Goal: Information Seeking & Learning: Learn about a topic

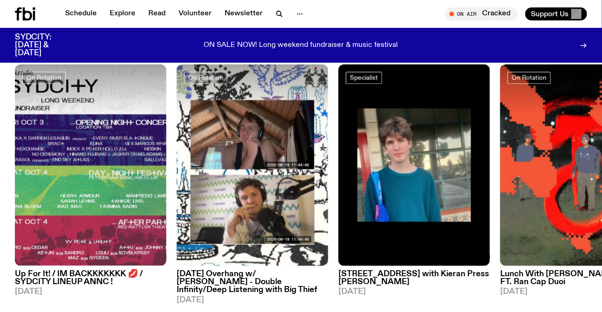
scroll to position [403, 0]
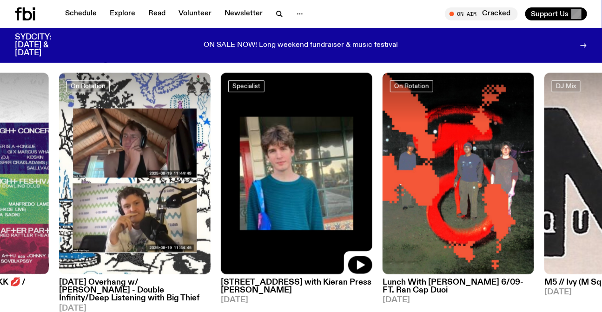
drag, startPoint x: 327, startPoint y: 126, endPoint x: 0, endPoint y: 114, distance: 327.5
click at [221, 128] on img at bounding box center [297, 174] width 152 height 202
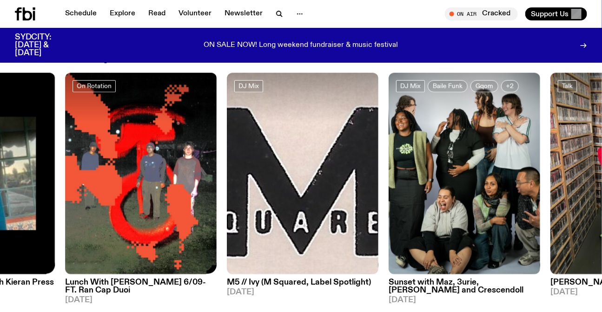
drag, startPoint x: 134, startPoint y: 153, endPoint x: 572, endPoint y: 192, distance: 439.6
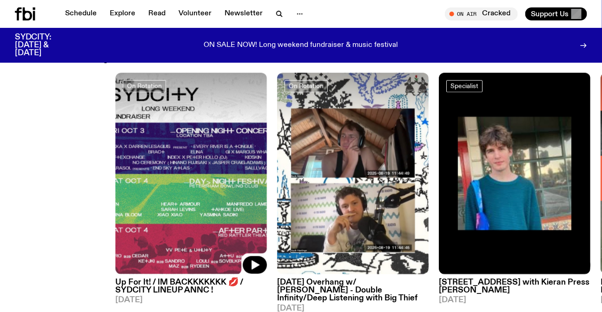
drag, startPoint x: 225, startPoint y: 165, endPoint x: 447, endPoint y: 189, distance: 222.6
click at [448, 189] on div "On Rotation Up For It! / IM BACKKKKKKK 💋 / SYDCITY LINEUP ANNC ! 03.09.25 On Ro…" at bounding box center [301, 193] width 572 height 240
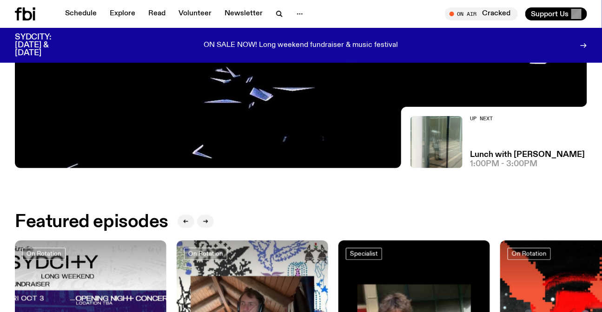
scroll to position [233, 0]
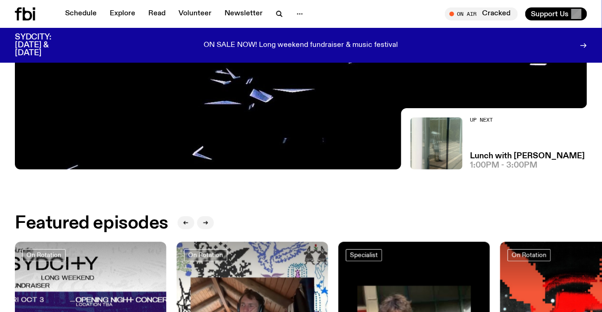
click at [109, 232] on div "Featured episodes" at bounding box center [301, 223] width 572 height 19
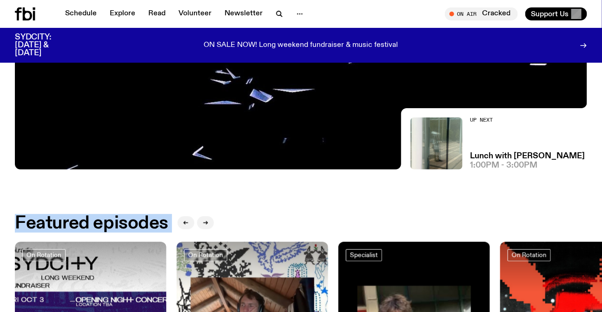
click at [109, 232] on div "Featured episodes" at bounding box center [301, 223] width 572 height 19
click at [61, 218] on h2 "Featured episodes" at bounding box center [91, 223] width 153 height 17
drag, startPoint x: 61, startPoint y: 218, endPoint x: 106, endPoint y: 218, distance: 45.1
click at [105, 218] on h2 "Featured episodes" at bounding box center [91, 223] width 153 height 17
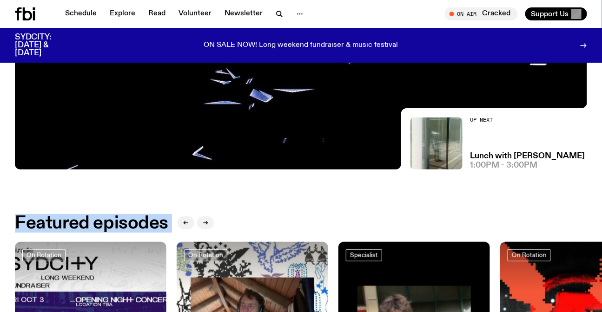
click at [106, 218] on h2 "Featured episodes" at bounding box center [91, 223] width 153 height 17
drag, startPoint x: 106, startPoint y: 218, endPoint x: 37, endPoint y: 218, distance: 69.7
click at [37, 218] on h2 "Featured episodes" at bounding box center [91, 223] width 153 height 17
drag, startPoint x: 37, startPoint y: 218, endPoint x: 114, endPoint y: 218, distance: 77.2
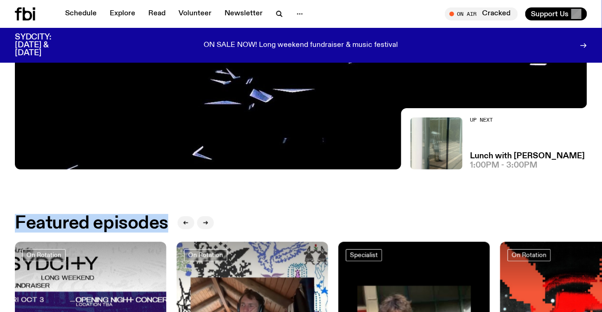
click at [114, 218] on h2 "Featured episodes" at bounding box center [91, 223] width 153 height 17
drag, startPoint x: 114, startPoint y: 218, endPoint x: 61, endPoint y: 213, distance: 53.2
click at [61, 215] on h2 "Featured episodes" at bounding box center [91, 223] width 153 height 17
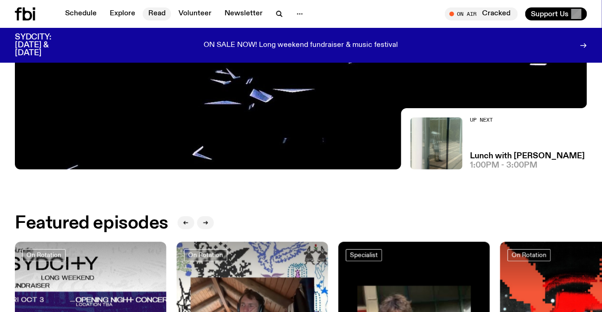
click at [159, 13] on link "Read" at bounding box center [157, 13] width 28 height 13
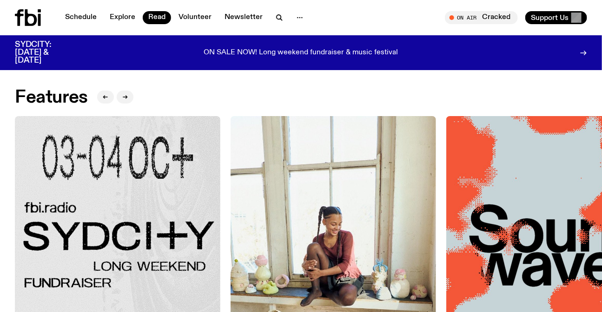
drag, startPoint x: 469, startPoint y: 205, endPoint x: 0, endPoint y: 203, distance: 469.1
click at [446, 213] on img at bounding box center [548, 218] width 205 height 205
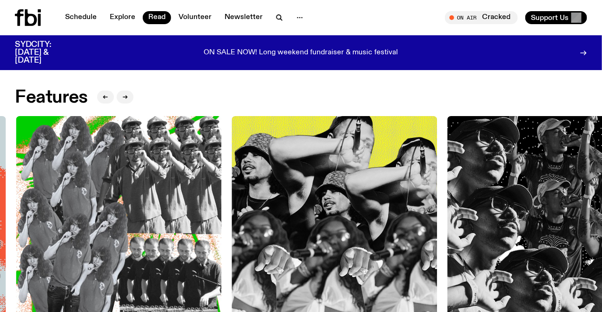
drag, startPoint x: 401, startPoint y: 216, endPoint x: 0, endPoint y: 173, distance: 403.0
click at [40, 211] on div "Features SYDCITY: fbi.radio Long Weekend Fundraiser 03.09.25 On Sale Now!!! Fea…" at bounding box center [301, 266] width 572 height 300
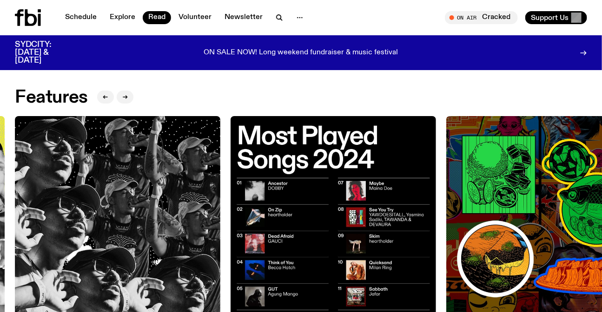
click at [33, 17] on icon at bounding box center [28, 17] width 26 height 17
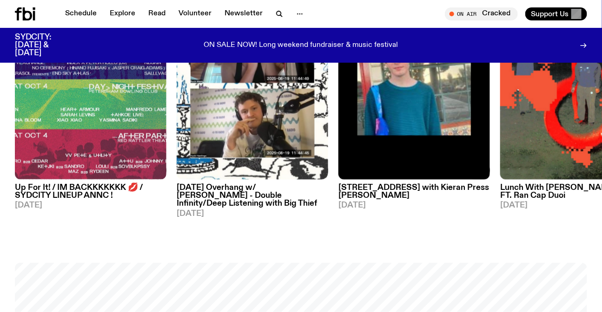
scroll to position [457, 0]
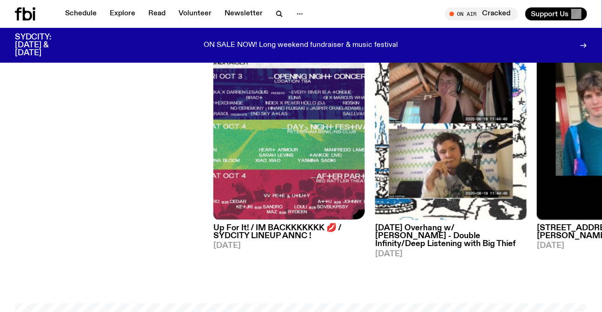
drag, startPoint x: 422, startPoint y: 138, endPoint x: 0, endPoint y: 156, distance: 422.0
click at [15, 156] on div "On Rotation Up For It! / IM BACKKKKKKK 💋 / SYDCITY LINEUP ANNC ! 03.09.25 On Ro…" at bounding box center [301, 139] width 572 height 240
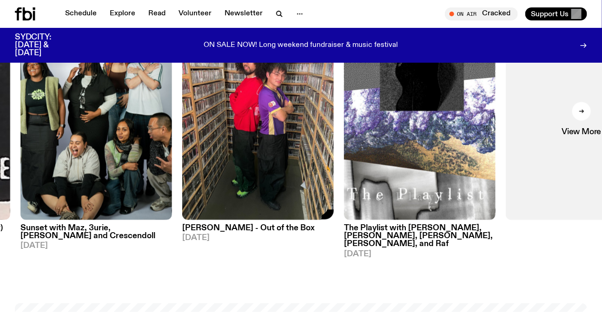
drag, startPoint x: 575, startPoint y: 151, endPoint x: 59, endPoint y: 164, distance: 516.7
click at [182, 164] on img at bounding box center [258, 120] width 152 height 202
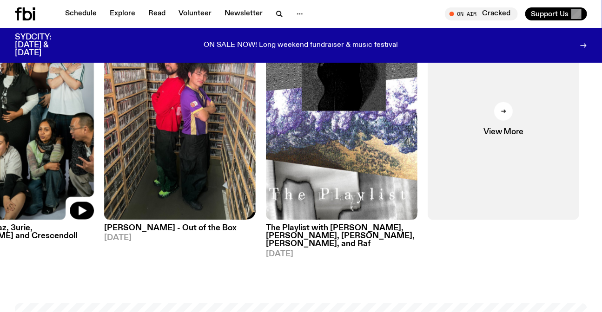
drag, startPoint x: 53, startPoint y: 149, endPoint x: 608, endPoint y: 163, distance: 554.8
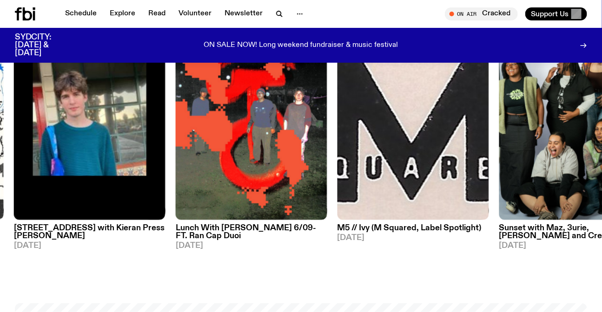
drag, startPoint x: 135, startPoint y: 162, endPoint x: 551, endPoint y: 180, distance: 416.9
click at [165, 179] on img at bounding box center [90, 120] width 152 height 202
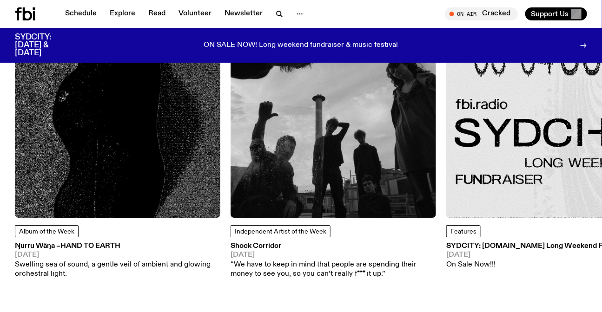
scroll to position [1176, 0]
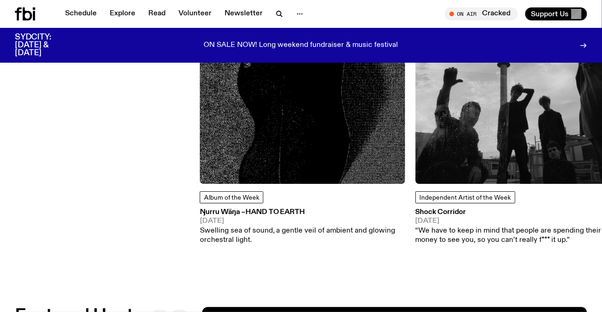
drag, startPoint x: 388, startPoint y: 125, endPoint x: 572, endPoint y: 131, distance: 184.7
click at [572, 131] on div "Album of the Week Ŋurru Wäŋa – Hand To Earth 05.09.25 Swelling sea of sound, a …" at bounding box center [301, 121] width 572 height 284
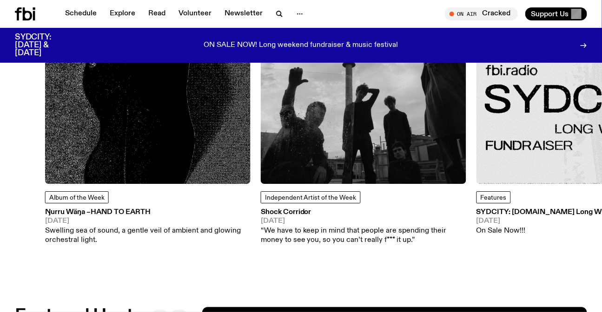
drag, startPoint x: 212, startPoint y: 128, endPoint x: 480, endPoint y: 135, distance: 267.4
click at [480, 135] on div "Album of the Week Ŋurru Wäŋa – Hand To Earth 05.09.25 Swelling sea of sound, a …" at bounding box center [301, 121] width 572 height 284
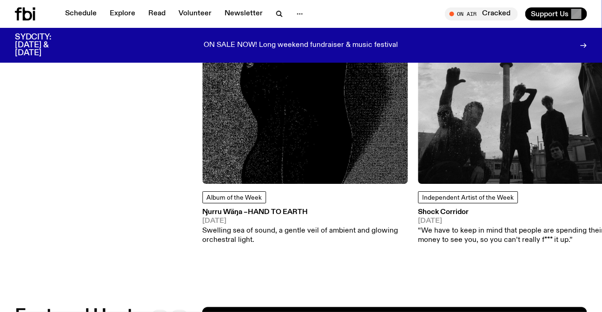
drag, startPoint x: 329, startPoint y: 133, endPoint x: 598, endPoint y: 153, distance: 270.4
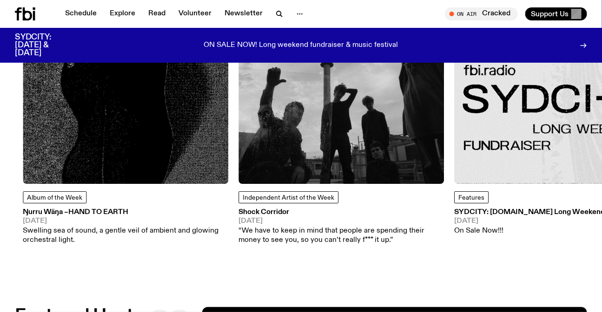
drag, startPoint x: 38, startPoint y: 139, endPoint x: 579, endPoint y: 181, distance: 543.2
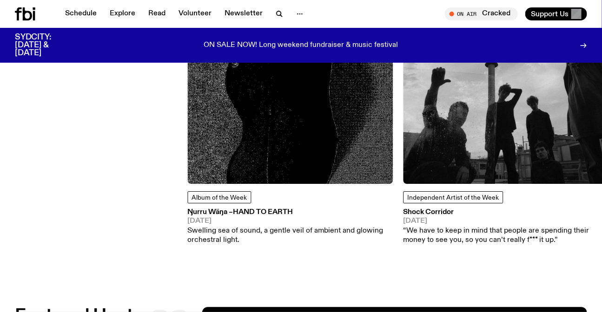
drag, startPoint x: 265, startPoint y: 149, endPoint x: 608, endPoint y: 199, distance: 346.8
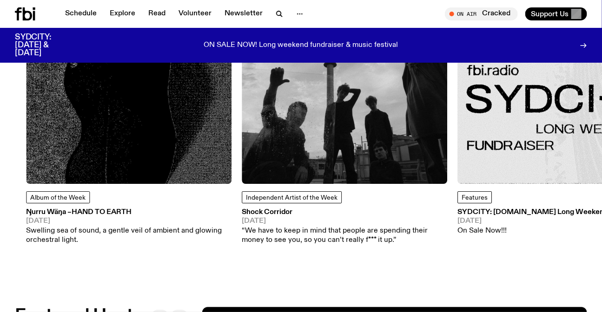
drag, startPoint x: 457, startPoint y: 146, endPoint x: 560, endPoint y: 155, distance: 102.7
click at [560, 155] on div "Album of the Week Ŋurru Wäŋa – Hand To Earth 05.09.25 Swelling sea of sound, a …" at bounding box center [301, 121] width 572 height 284
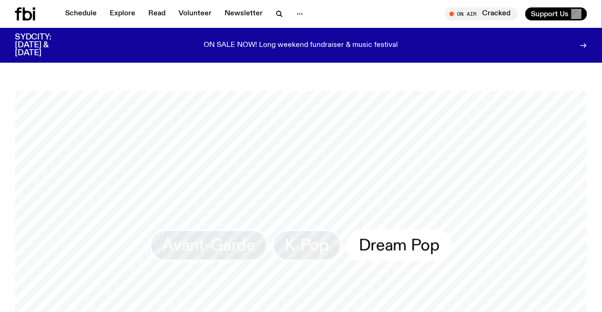
scroll to position [500, 0]
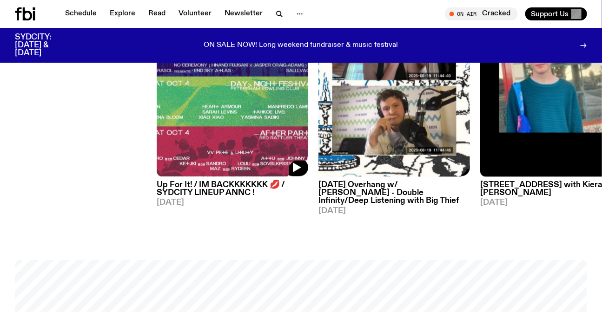
drag, startPoint x: 93, startPoint y: 99, endPoint x: 350, endPoint y: 112, distance: 256.9
click at [350, 112] on div "On Rotation Up For It! / IM BACKKKKKKK 💋 / SYDCITY LINEUP ANNC ! 03.09.25 On Ro…" at bounding box center [301, 95] width 572 height 240
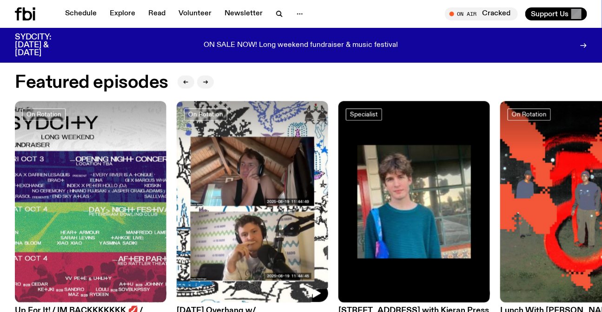
scroll to position [373, 0]
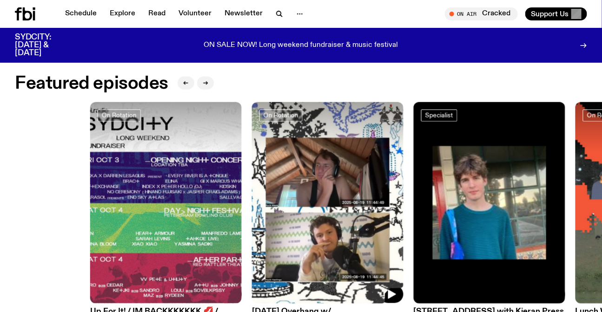
drag, startPoint x: 343, startPoint y: 223, endPoint x: 608, endPoint y: 223, distance: 265.0
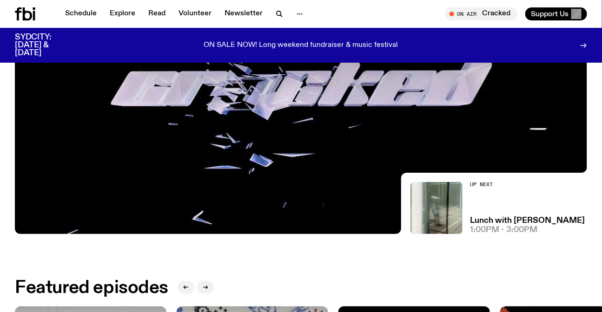
scroll to position [0, 0]
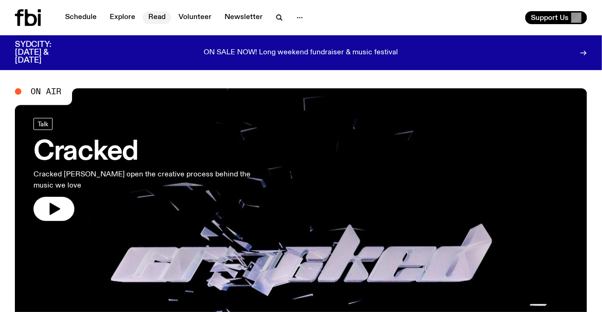
click at [157, 17] on link "Read" at bounding box center [157, 17] width 28 height 13
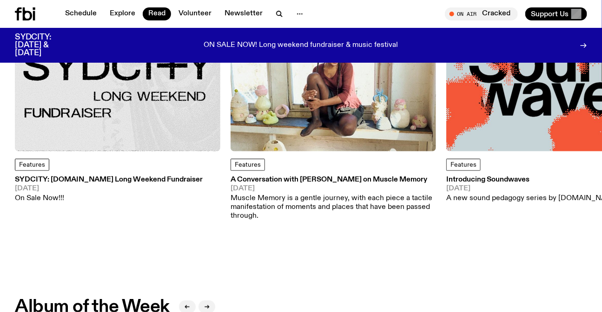
scroll to position [163, 0]
click at [244, 159] on link "Features" at bounding box center [248, 165] width 34 height 12
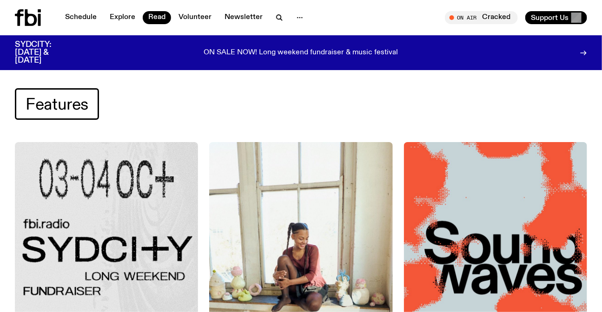
click at [35, 17] on icon at bounding box center [31, 17] width 12 height 17
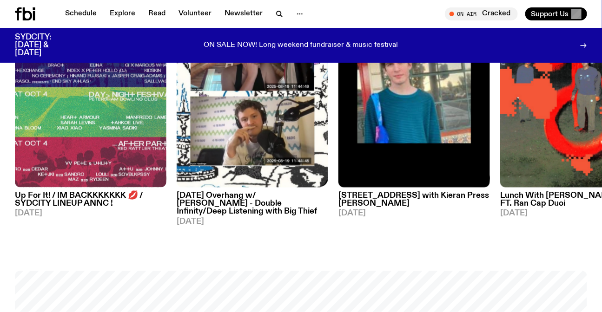
scroll to position [405, 0]
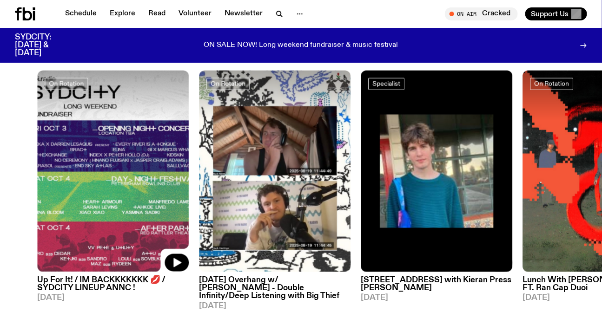
drag, startPoint x: 92, startPoint y: 126, endPoint x: 352, endPoint y: 139, distance: 260.6
click at [361, 140] on div "On Rotation Up For It! / IM BACKKKKKKK 💋 / SYDCITY LINEUP ANNC ! 03.09.25 On Ro…" at bounding box center [301, 191] width 572 height 240
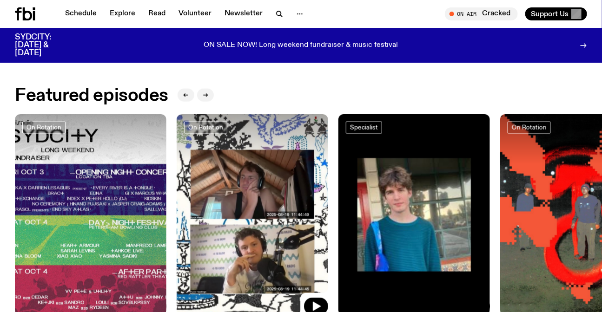
scroll to position [321, 0]
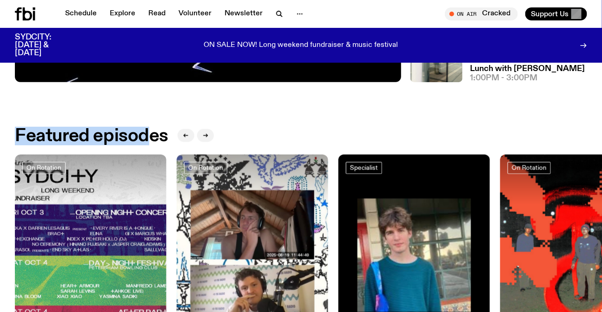
drag, startPoint x: 20, startPoint y: 131, endPoint x: 155, endPoint y: 132, distance: 134.8
click at [155, 132] on h2 "Featured episodes" at bounding box center [91, 136] width 153 height 17
drag, startPoint x: 155, startPoint y: 132, endPoint x: 75, endPoint y: 124, distance: 79.8
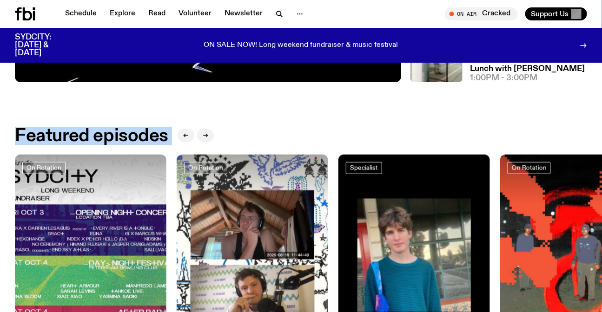
drag, startPoint x: 75, startPoint y: 124, endPoint x: 111, endPoint y: 126, distance: 35.8
click at [111, 128] on h2 "Featured episodes" at bounding box center [91, 136] width 153 height 17
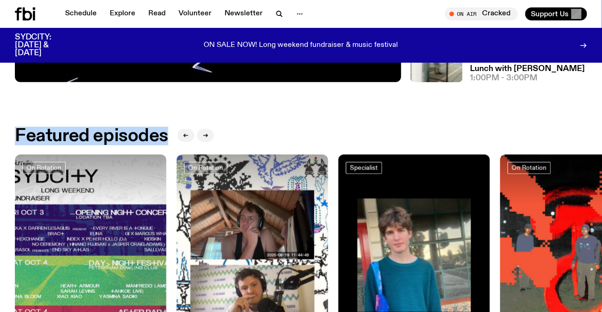
drag, startPoint x: 111, startPoint y: 126, endPoint x: 49, endPoint y: 127, distance: 61.8
click at [49, 128] on h2 "Featured episodes" at bounding box center [91, 136] width 153 height 17
drag, startPoint x: 49, startPoint y: 127, endPoint x: 120, endPoint y: 127, distance: 71.1
click at [120, 128] on h2 "Featured episodes" at bounding box center [91, 136] width 153 height 17
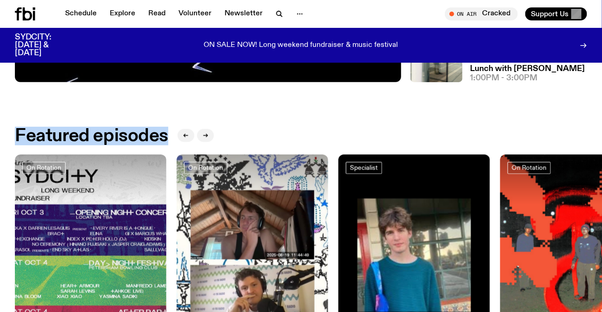
click at [120, 128] on h2 "Featured episodes" at bounding box center [91, 136] width 153 height 17
drag, startPoint x: 120, startPoint y: 127, endPoint x: 70, endPoint y: 129, distance: 50.3
click at [70, 129] on h2 "Featured episodes" at bounding box center [91, 136] width 153 height 17
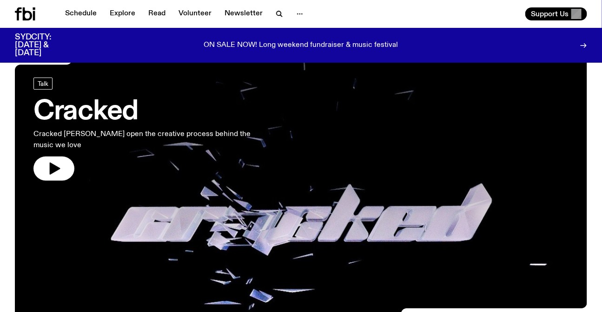
scroll to position [0, 0]
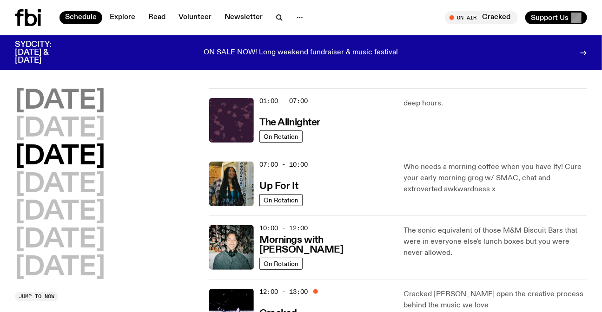
click at [62, 93] on h2 "[DATE]" at bounding box center [60, 101] width 90 height 26
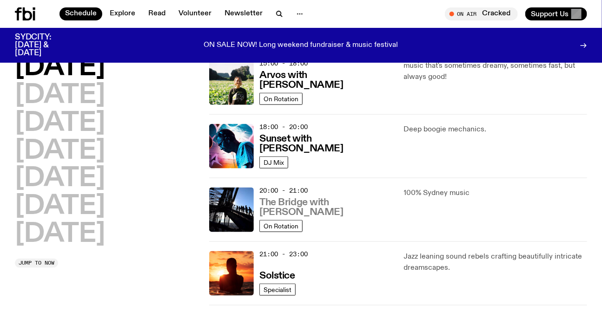
scroll to position [364, 0]
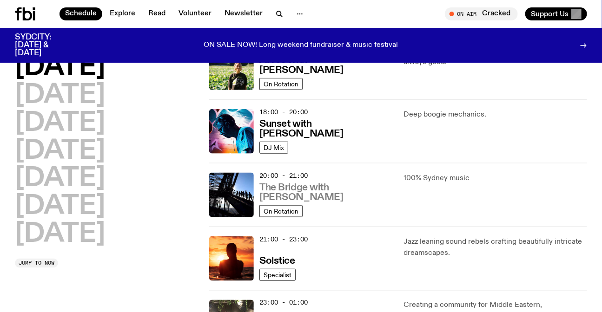
click at [312, 195] on h3 "The Bridge with [PERSON_NAME]" at bounding box center [325, 193] width 133 height 20
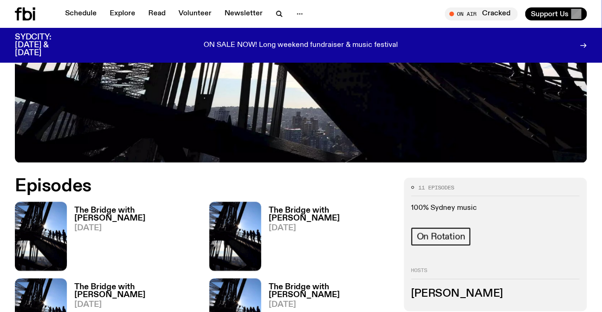
click at [68, 204] on div "The Bridge with [PERSON_NAME] [DATE]" at bounding box center [132, 236] width 131 height 69
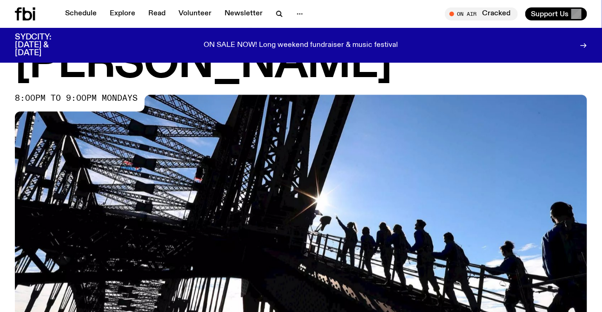
scroll to position [375, 0]
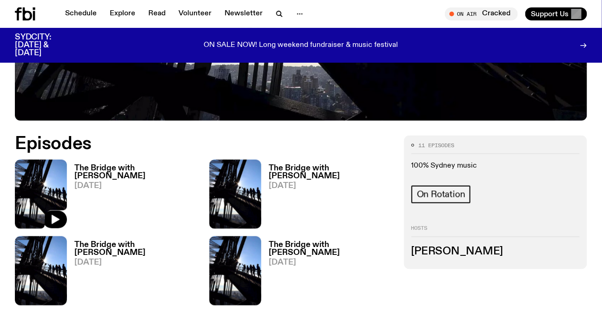
click at [56, 172] on img at bounding box center [41, 194] width 52 height 69
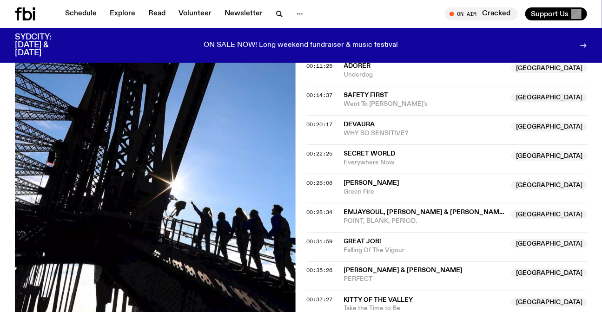
scroll to position [423, 0]
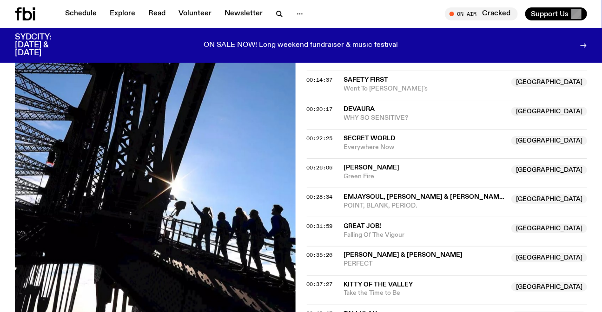
click at [420, 139] on span "Secret World" at bounding box center [425, 138] width 162 height 9
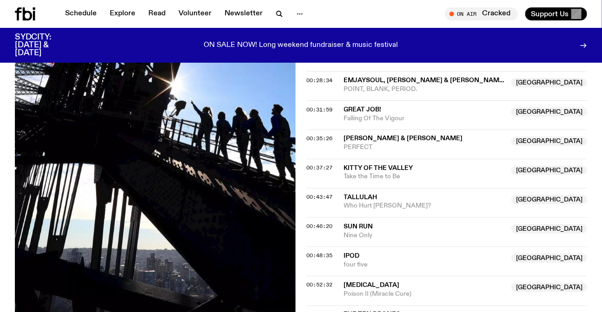
scroll to position [549, 0]
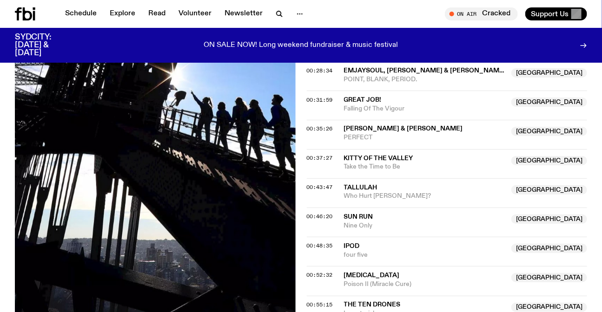
click at [402, 105] on span "Falling Of The Vigour" at bounding box center [425, 109] width 162 height 9
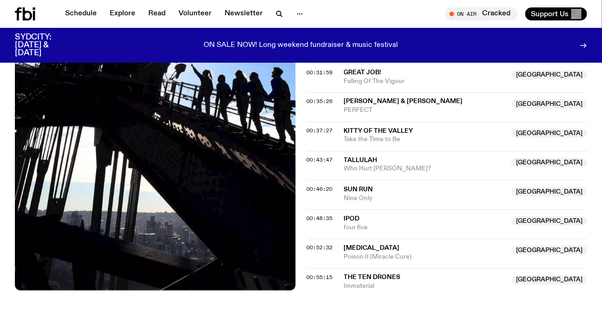
scroll to position [591, 0]
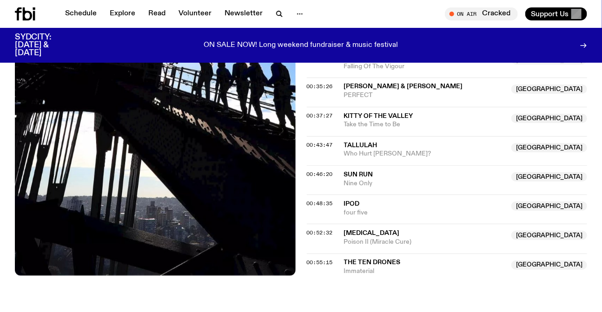
click at [395, 153] on span "Who Hurt [PERSON_NAME]?" at bounding box center [425, 154] width 162 height 9
click at [405, 263] on span "The Ten Drones" at bounding box center [425, 263] width 162 height 9
drag, startPoint x: 387, startPoint y: 233, endPoint x: 418, endPoint y: 165, distance: 75.1
click at [387, 231] on span "[MEDICAL_DATA]" at bounding box center [425, 234] width 162 height 9
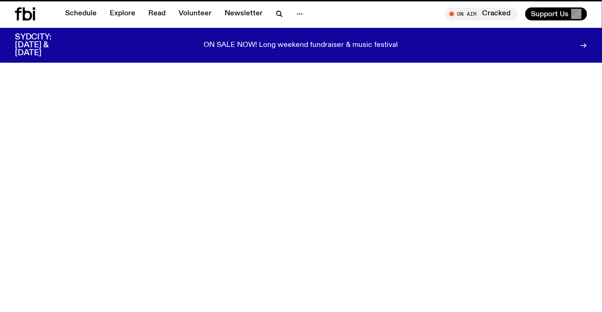
scroll to position [375, 0]
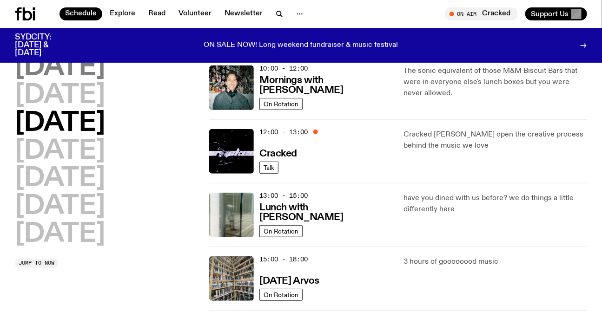
click at [73, 74] on h2 "[DATE]" at bounding box center [60, 68] width 90 height 26
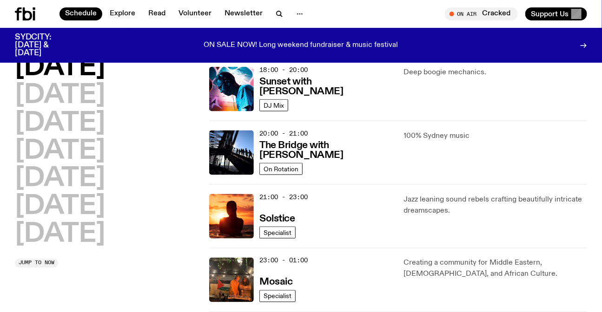
click at [105, 93] on h2 "[DATE]" at bounding box center [60, 96] width 90 height 26
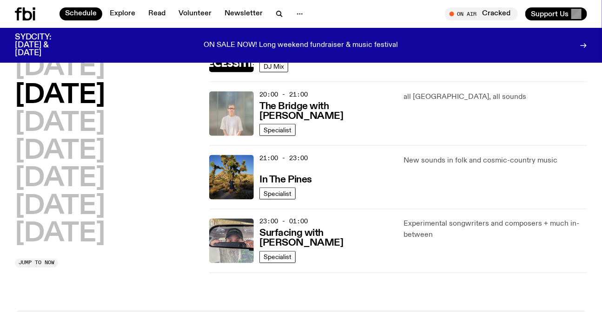
scroll to position [448, 0]
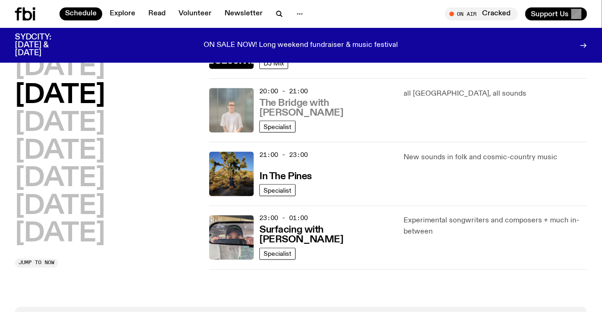
click at [315, 111] on h3 "The Bridge with [PERSON_NAME]" at bounding box center [325, 109] width 133 height 20
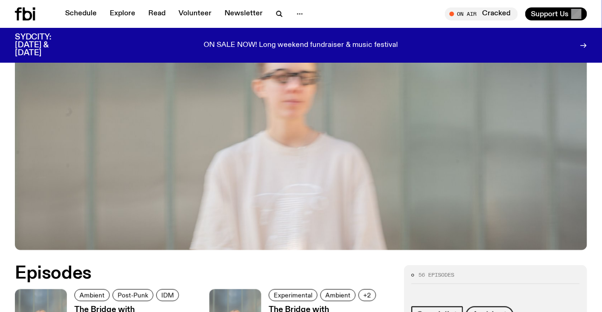
scroll to position [246, 0]
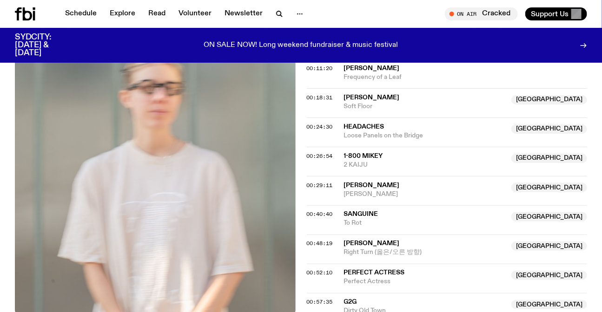
scroll to position [464, 0]
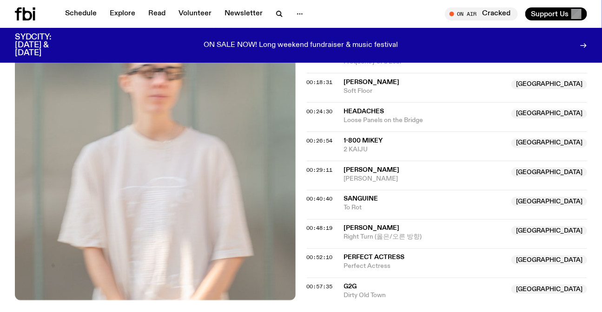
click at [410, 65] on span "Frequency of a Leaf" at bounding box center [466, 62] width 244 height 9
click at [388, 206] on span "To Rot" at bounding box center [425, 208] width 162 height 9
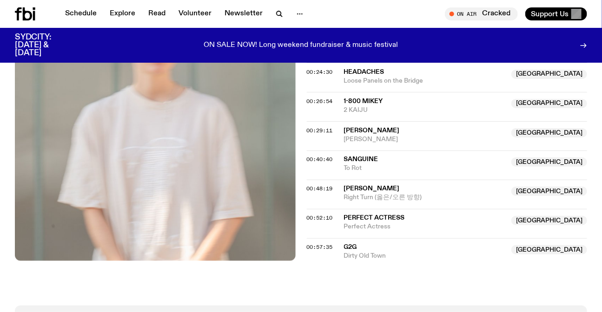
scroll to position [549, 0]
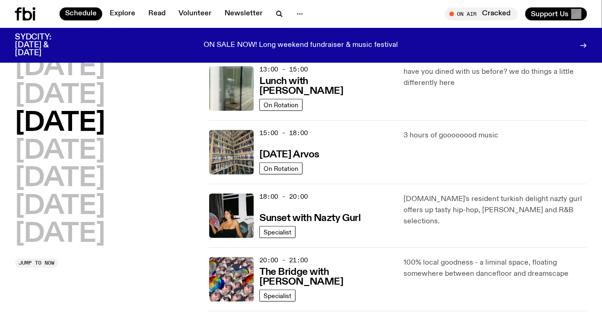
scroll to position [279, 0]
click at [318, 217] on h3 "Sunset with Nazty Gurl" at bounding box center [309, 219] width 101 height 10
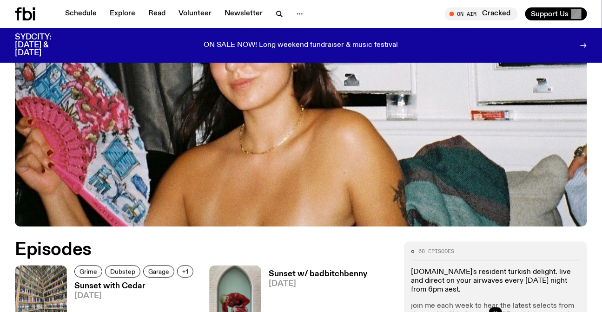
scroll to position [331, 0]
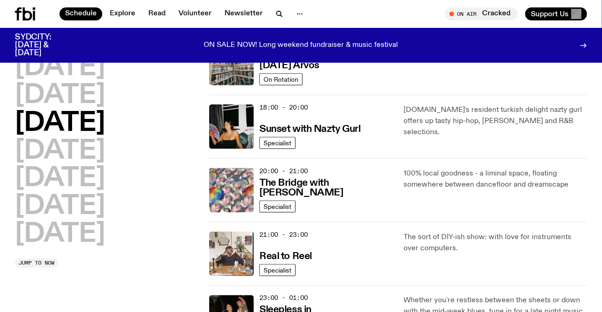
scroll to position [364, 0]
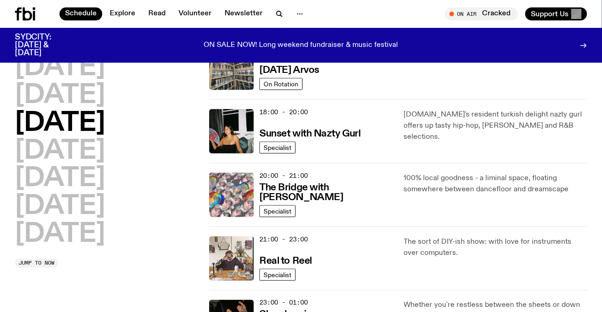
click at [232, 198] on img at bounding box center [231, 195] width 45 height 45
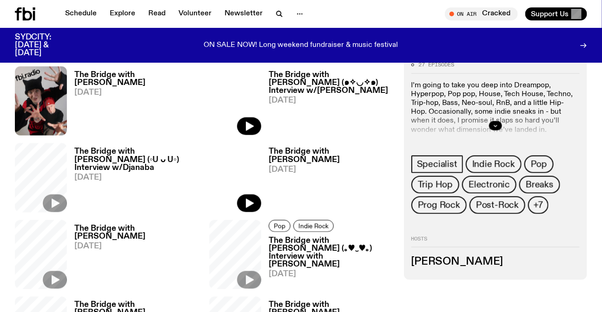
scroll to position [465, 0]
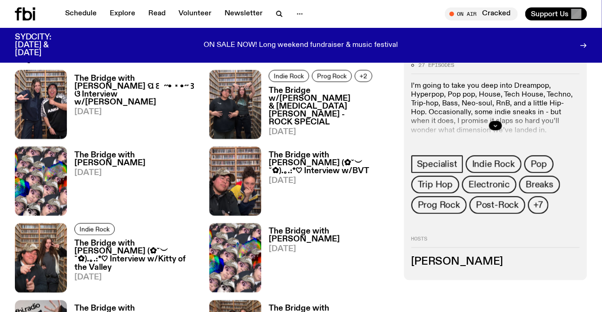
click at [149, 108] on span "[DATE]" at bounding box center [136, 112] width 124 height 8
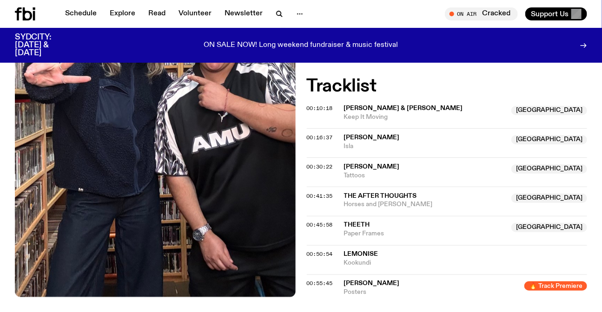
scroll to position [543, 0]
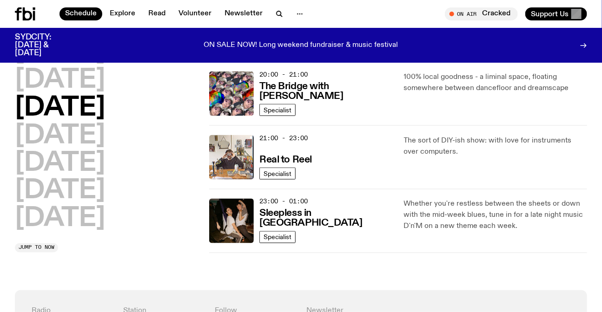
scroll to position [364, 0]
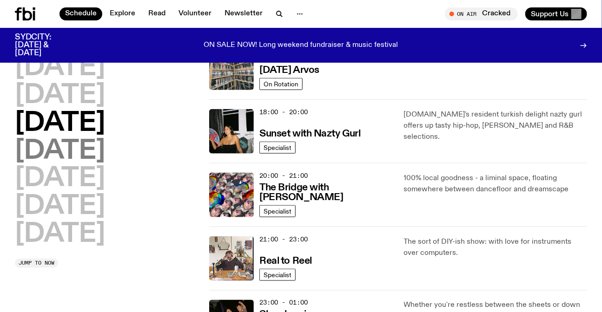
click at [83, 157] on h2 "[DATE]" at bounding box center [60, 152] width 90 height 26
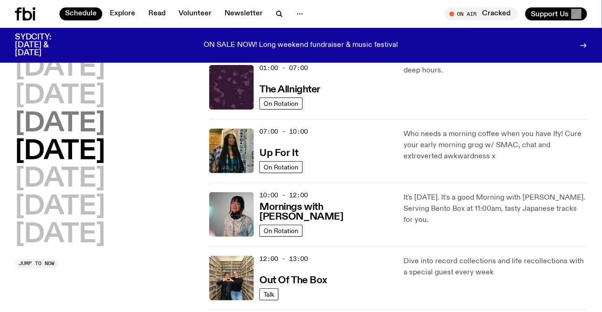
click at [93, 125] on h2 "[DATE]" at bounding box center [60, 124] width 90 height 26
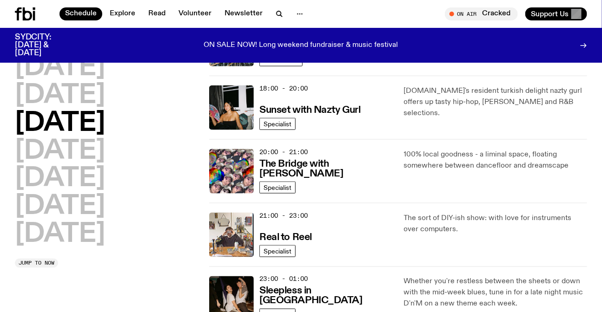
scroll to position [490, 0]
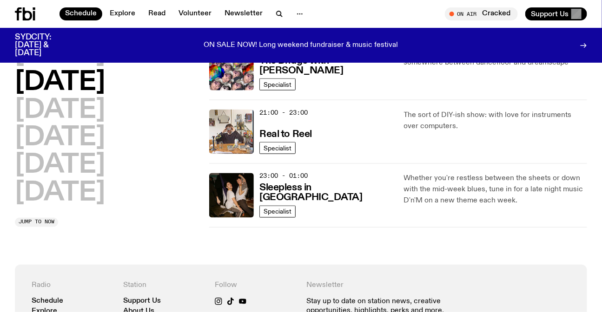
click at [231, 156] on div "21:00 - 23:00 Real to Reel Specialist The sort of DIY-ish show: with love for i…" at bounding box center [398, 132] width 378 height 64
click at [232, 142] on img at bounding box center [231, 132] width 45 height 45
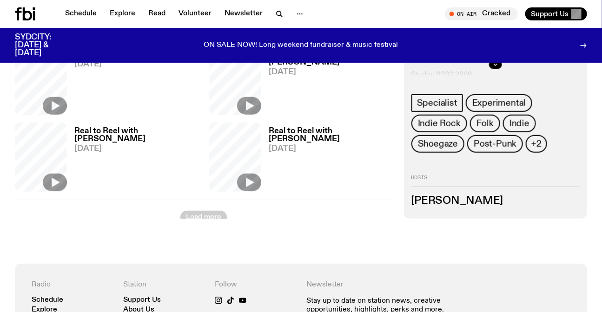
scroll to position [292, 0]
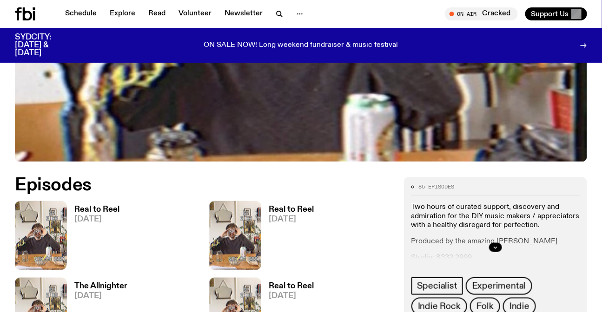
click at [49, 208] on img at bounding box center [41, 235] width 52 height 69
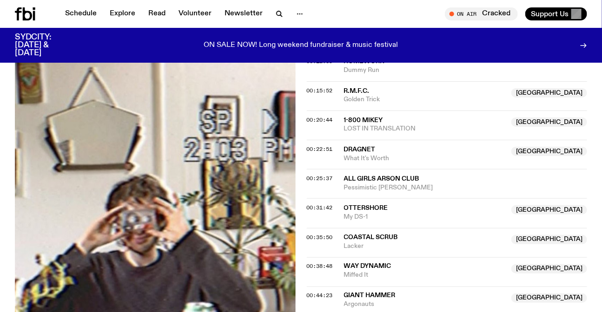
scroll to position [458, 0]
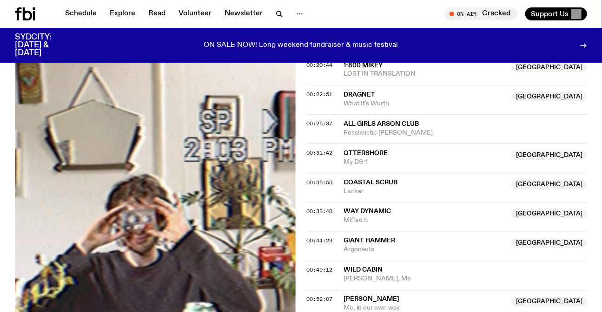
click at [423, 149] on span "Ottershore" at bounding box center [425, 153] width 162 height 9
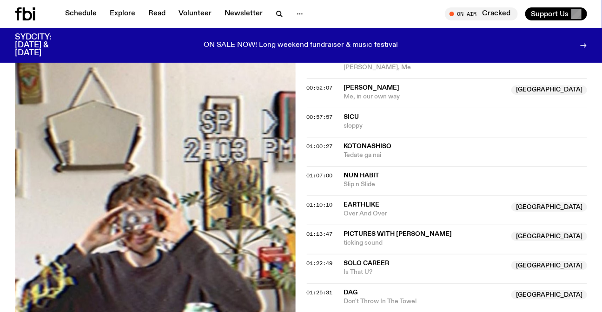
scroll to position [712, 0]
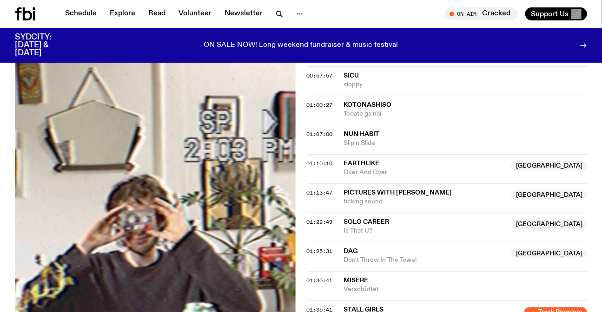
click at [413, 170] on span "Over And Over" at bounding box center [425, 172] width 162 height 9
drag, startPoint x: 413, startPoint y: 260, endPoint x: 477, endPoint y: 15, distance: 253.3
click at [413, 260] on span "Don't Throw In The Towel" at bounding box center [425, 260] width 162 height 9
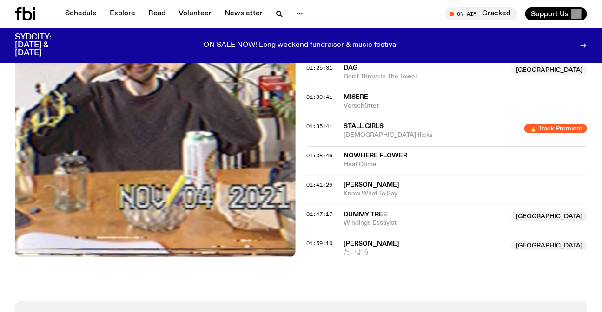
scroll to position [966, 0]
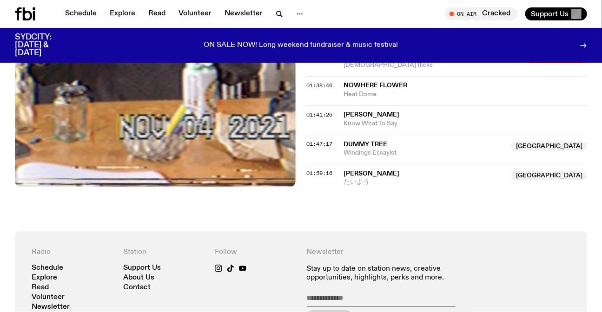
click at [444, 152] on span "Windings Essayist" at bounding box center [425, 153] width 162 height 9
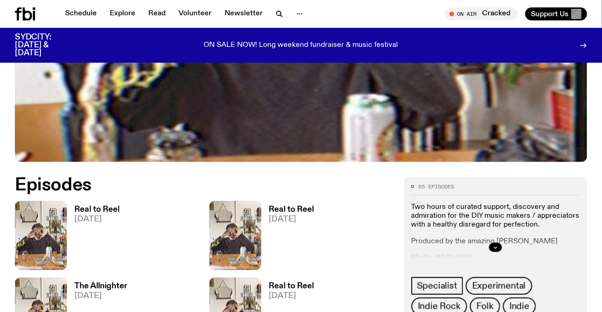
scroll to position [461, 0]
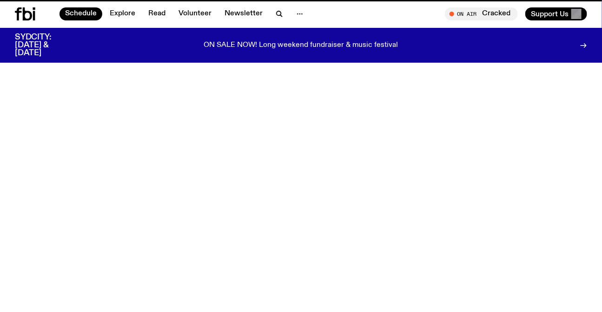
scroll to position [490, 0]
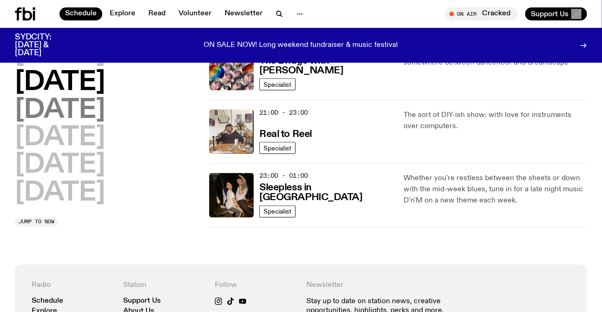
click at [69, 115] on h2 "[DATE]" at bounding box center [60, 111] width 90 height 26
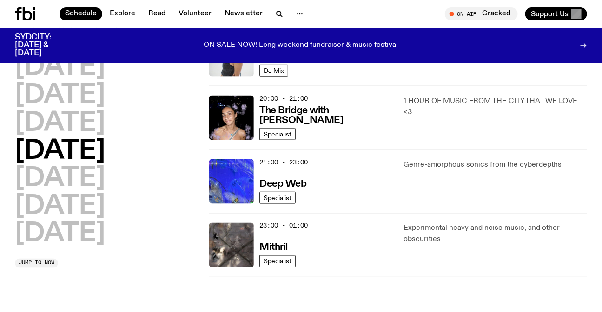
scroll to position [448, 0]
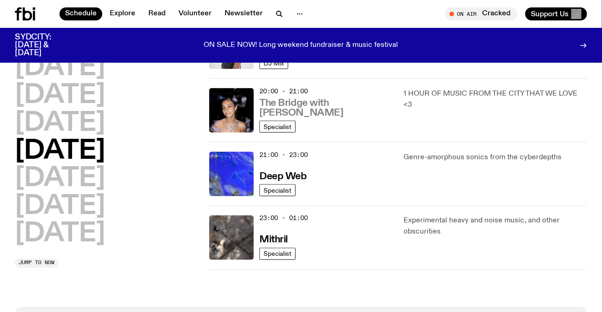
click at [353, 112] on h3 "The Bridge with [PERSON_NAME]" at bounding box center [325, 109] width 133 height 20
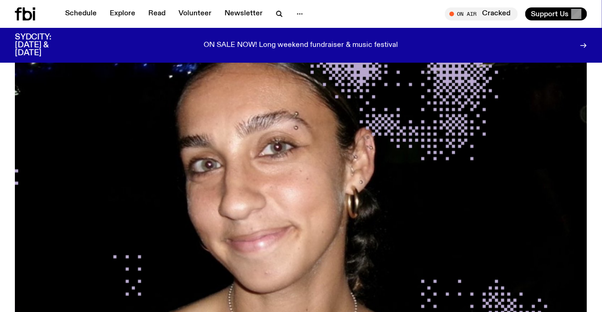
scroll to position [247, 0]
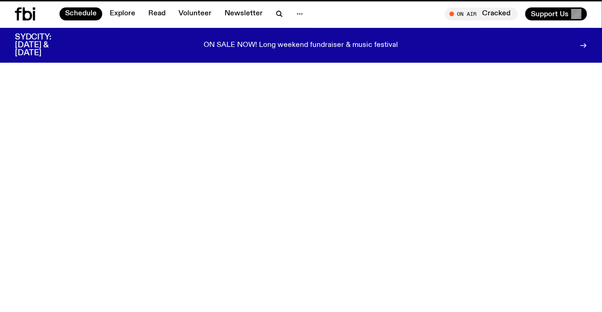
scroll to position [448, 0]
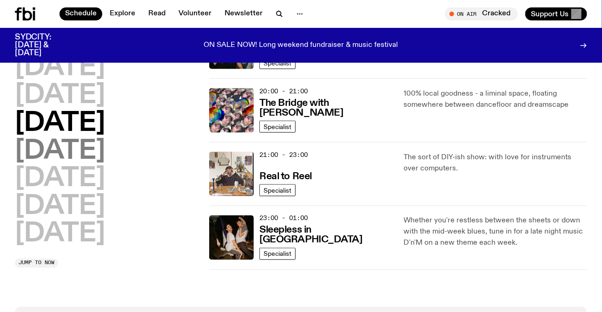
click at [70, 154] on h2 "[DATE]" at bounding box center [60, 152] width 90 height 26
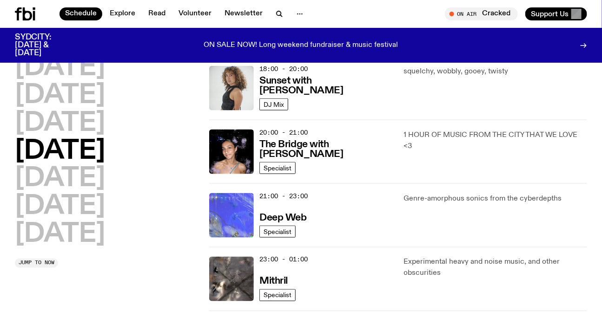
scroll to position [406, 0]
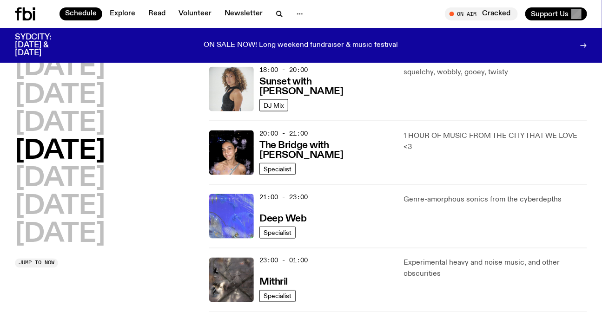
click at [227, 213] on img at bounding box center [231, 216] width 45 height 45
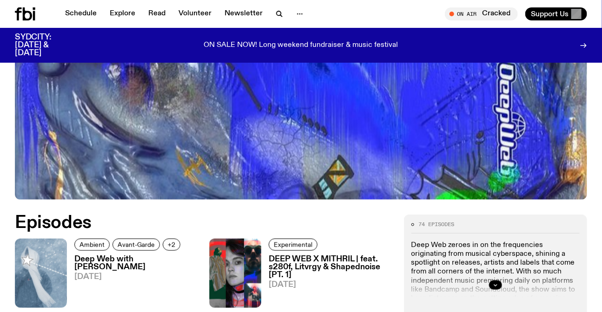
scroll to position [253, 0]
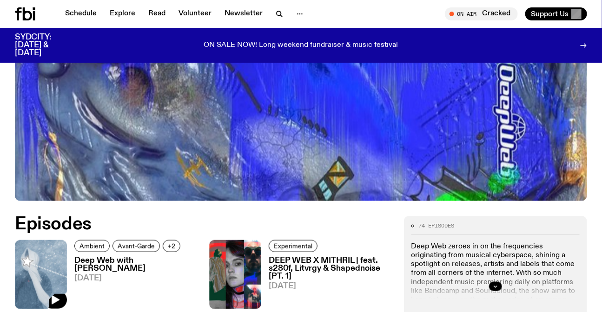
click at [28, 267] on img at bounding box center [41, 274] width 52 height 69
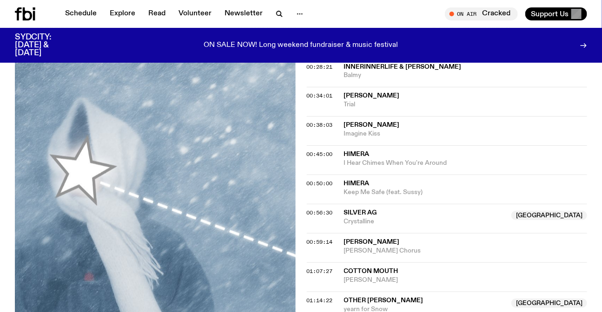
scroll to position [461, 0]
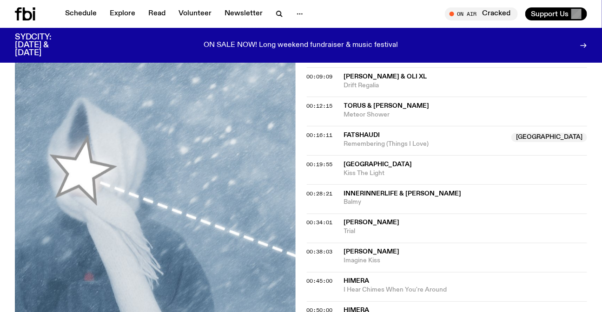
click at [419, 131] on span "Fatshaudi" at bounding box center [425, 135] width 162 height 9
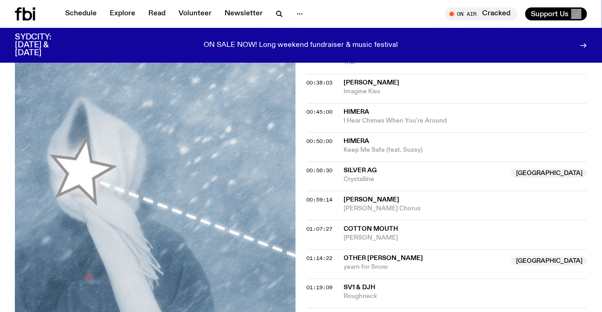
scroll to position [672, 0]
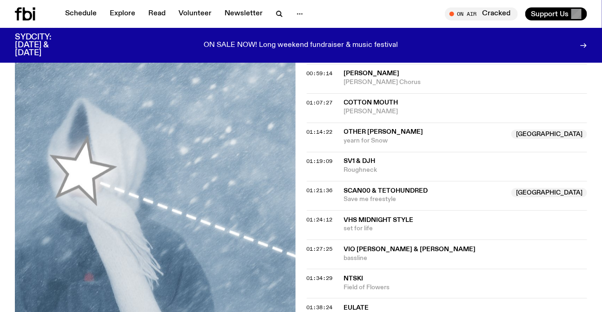
click at [383, 128] on span "Other [PERSON_NAME]" at bounding box center [425, 132] width 162 height 9
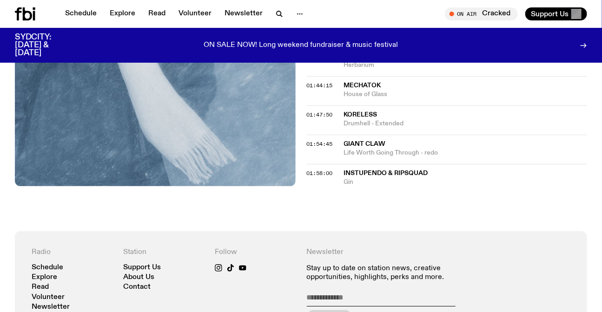
scroll to position [1053, 0]
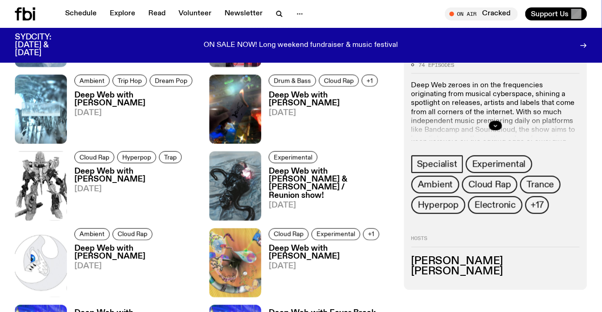
scroll to position [549, 0]
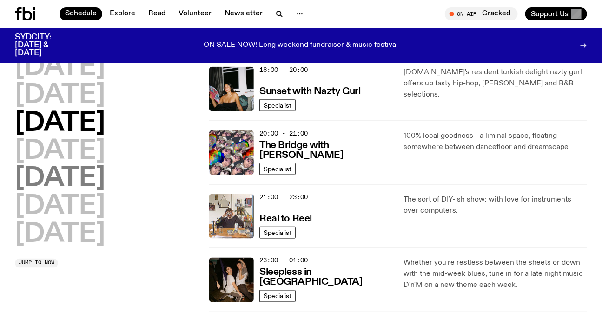
click at [65, 174] on h2 "[DATE]" at bounding box center [60, 179] width 90 height 26
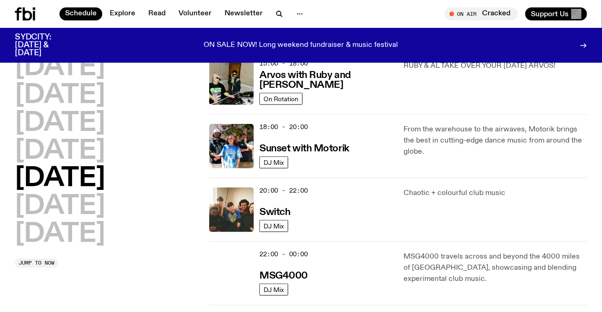
scroll to position [364, 0]
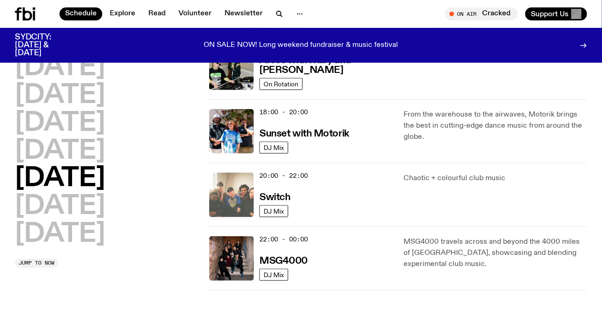
click at [240, 191] on img at bounding box center [231, 195] width 45 height 45
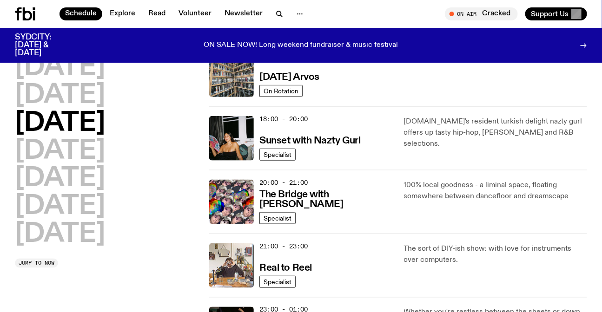
click at [67, 213] on h2 "[DATE]" at bounding box center [60, 207] width 90 height 26
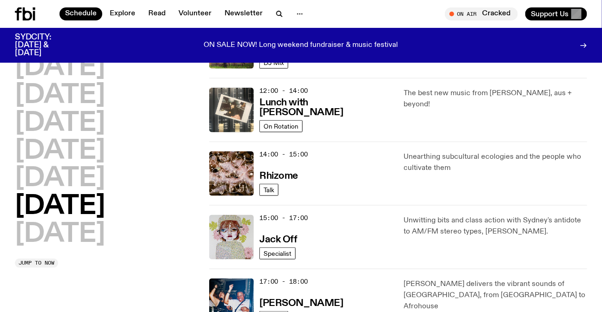
scroll to position [490, 0]
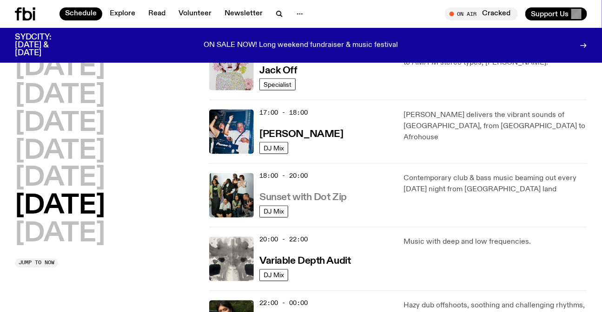
click at [329, 195] on h3 "Sunset with Dot Zip" at bounding box center [302, 198] width 87 height 10
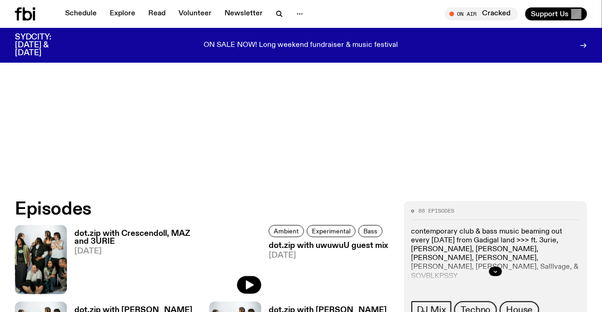
scroll to position [290, 0]
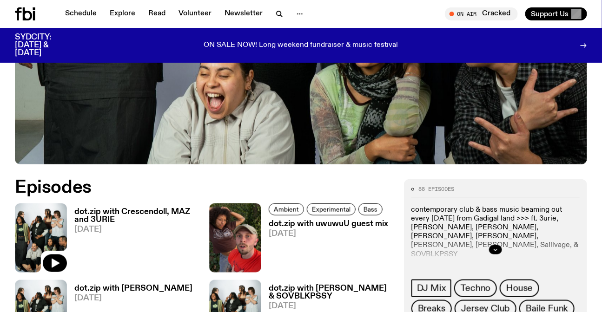
click at [57, 208] on img at bounding box center [41, 238] width 52 height 69
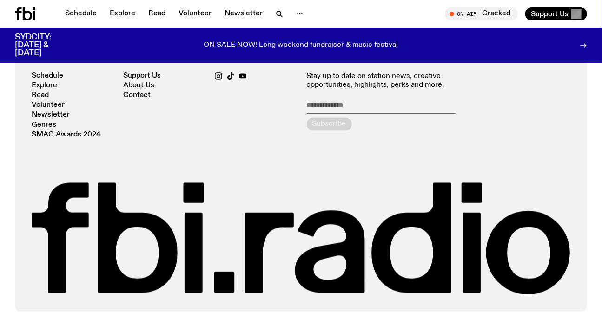
scroll to position [628, 0]
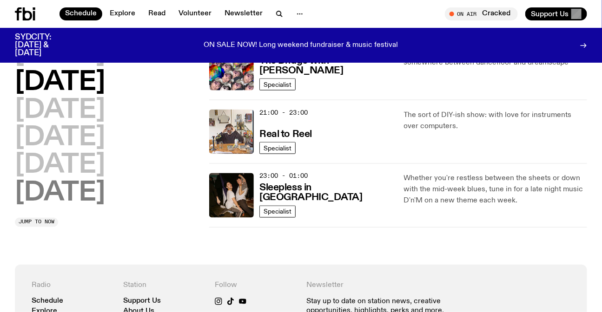
click at [81, 196] on h2 "[DATE]" at bounding box center [60, 194] width 90 height 26
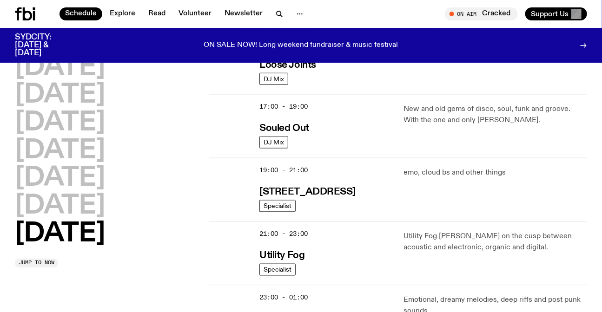
scroll to position [575, 0]
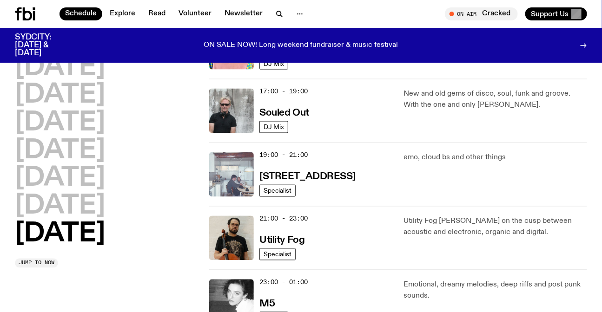
click at [239, 179] on img at bounding box center [231, 174] width 45 height 45
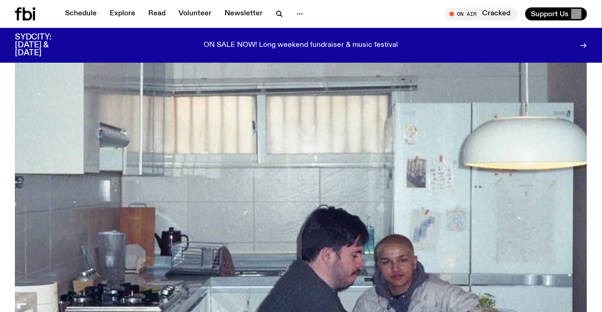
scroll to position [291, 0]
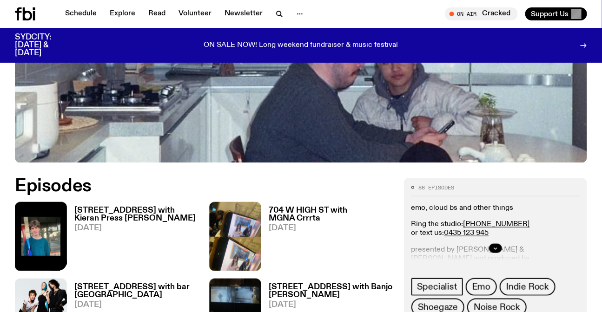
click at [46, 215] on img at bounding box center [41, 236] width 52 height 69
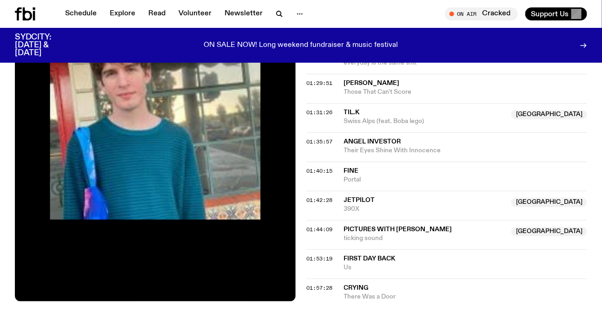
scroll to position [1009, 0]
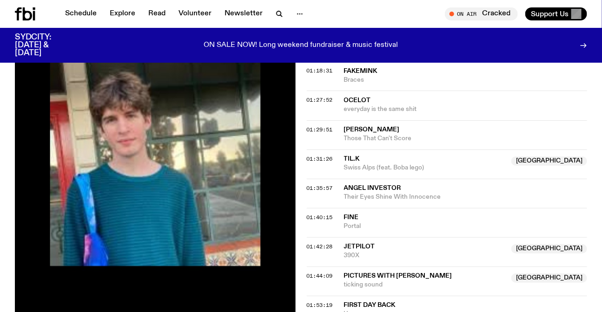
click at [367, 244] on span "jetpilot" at bounding box center [359, 247] width 31 height 7
click at [372, 252] on span "390X" at bounding box center [425, 256] width 162 height 9
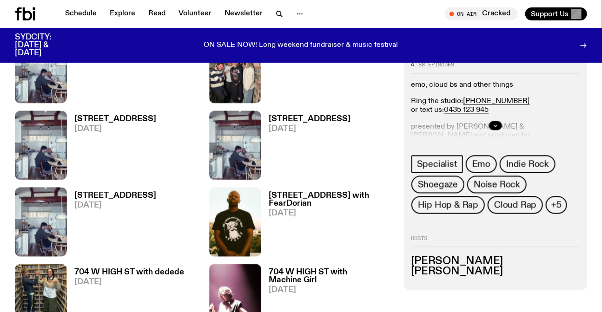
scroll to position [629, 0]
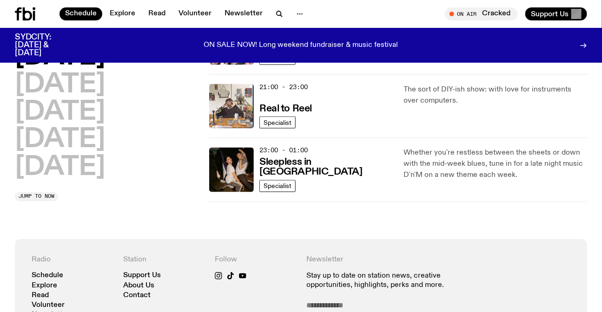
scroll to position [426, 0]
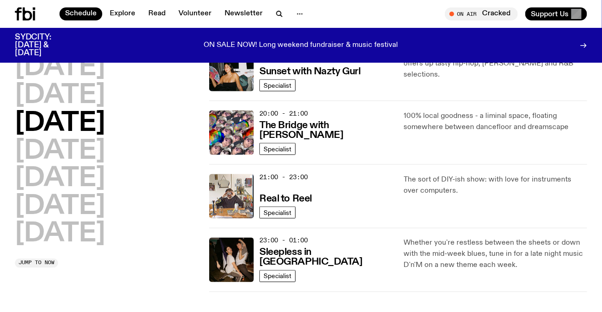
click at [30, 13] on icon at bounding box center [27, 13] width 9 height 13
